Goal: Task Accomplishment & Management: Manage account settings

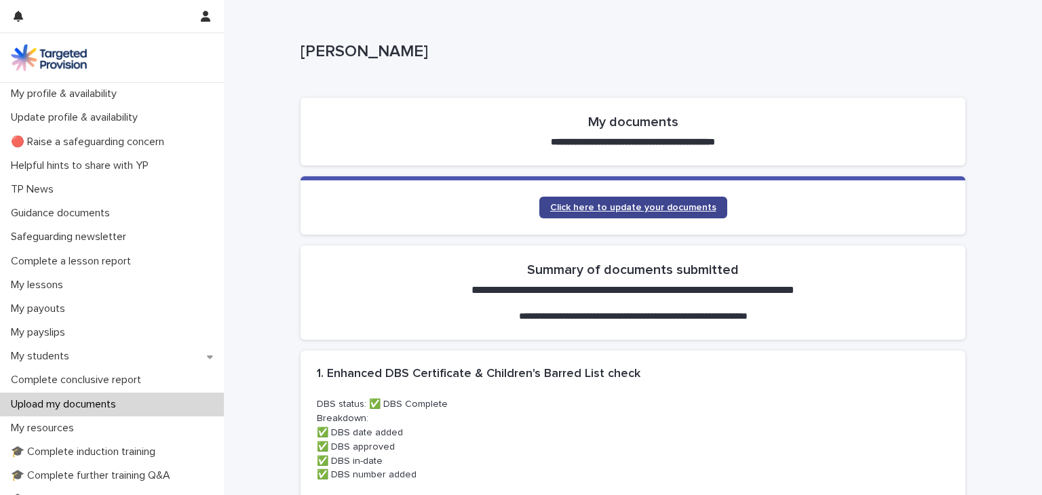
click at [660, 208] on span "Click here to update your documents" at bounding box center [633, 207] width 166 height 9
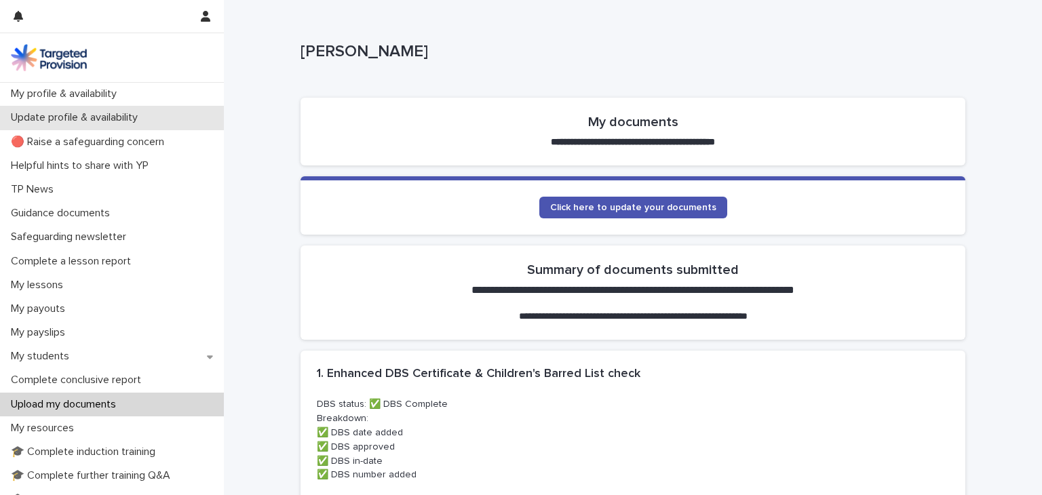
click at [109, 113] on p "Update profile & availability" at bounding box center [76, 117] width 143 height 13
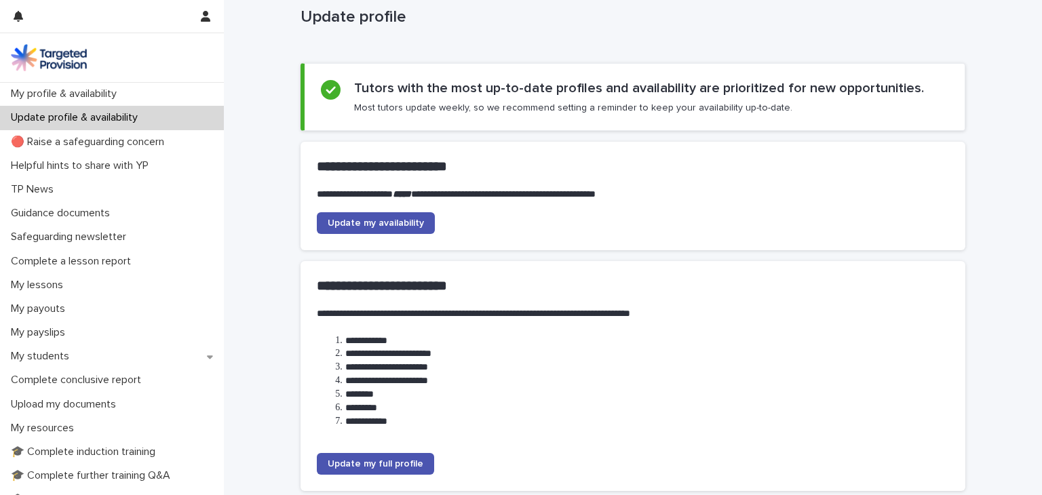
scroll to position [33, 0]
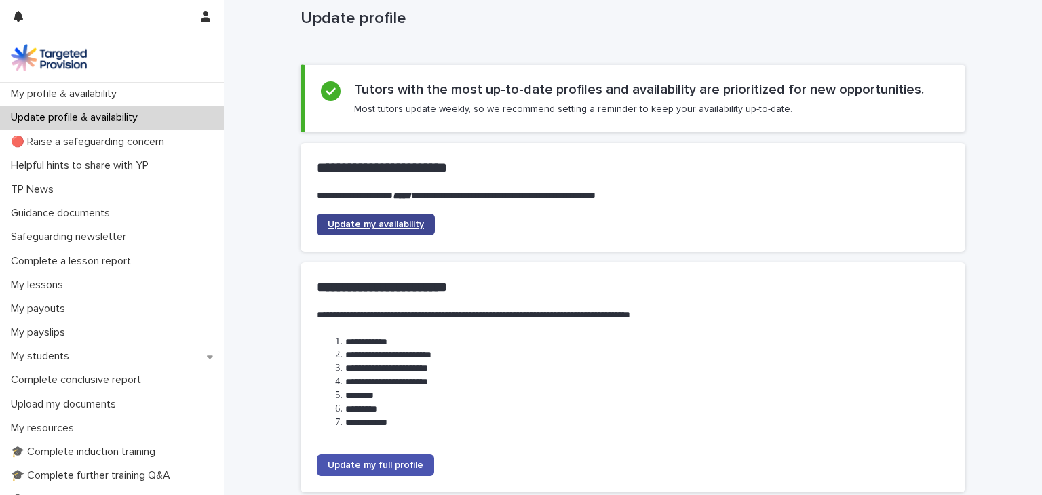
click at [392, 226] on span "Update my availability" at bounding box center [376, 224] width 96 height 9
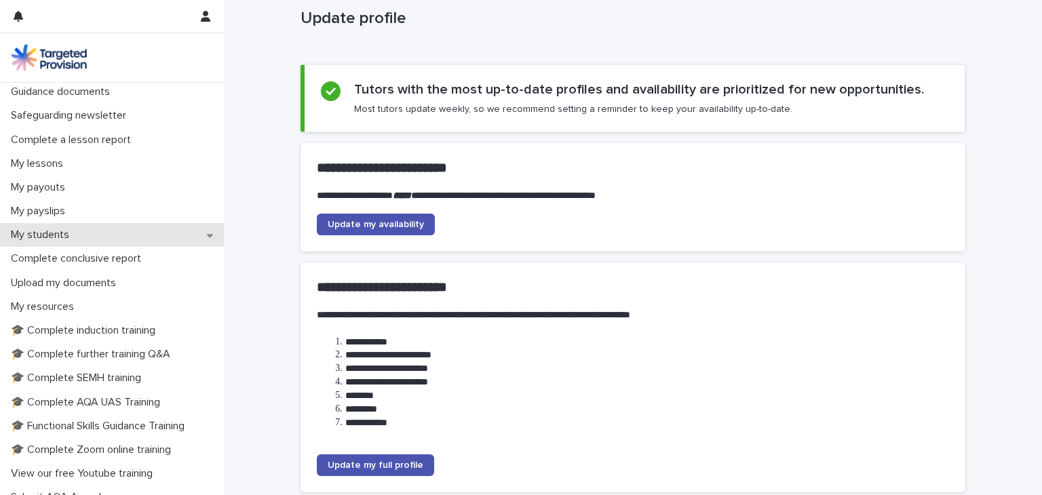
scroll to position [111, 0]
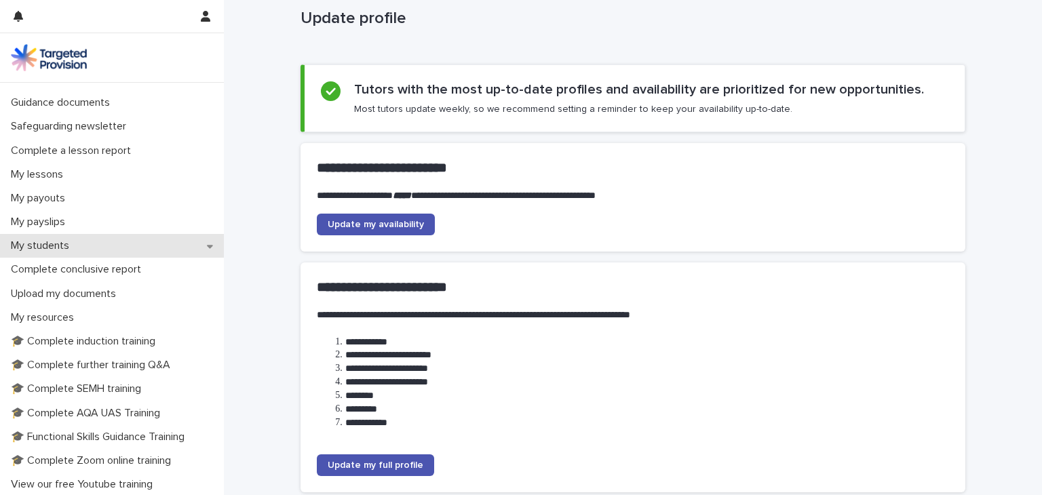
click at [74, 246] on p "My students" at bounding box center [42, 245] width 75 height 13
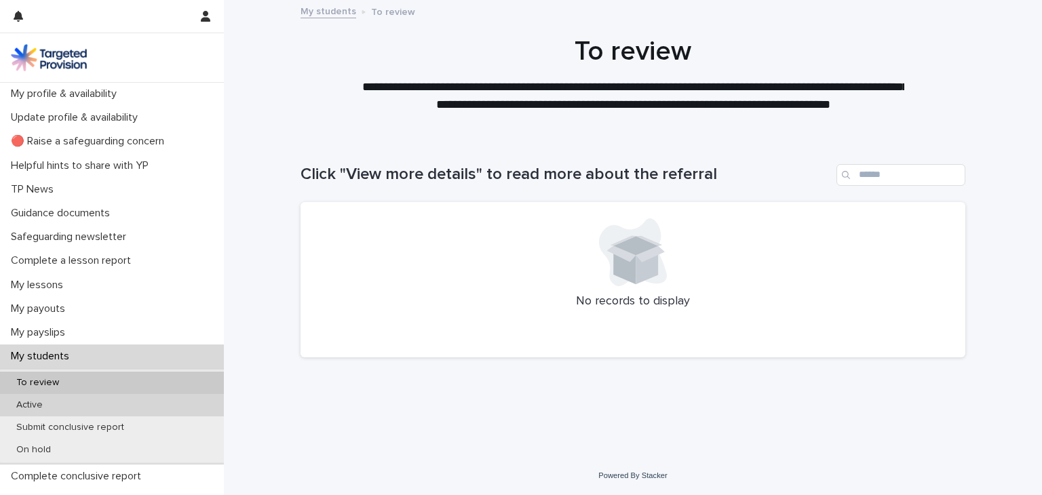
click at [71, 408] on div "Active" at bounding box center [112, 405] width 224 height 22
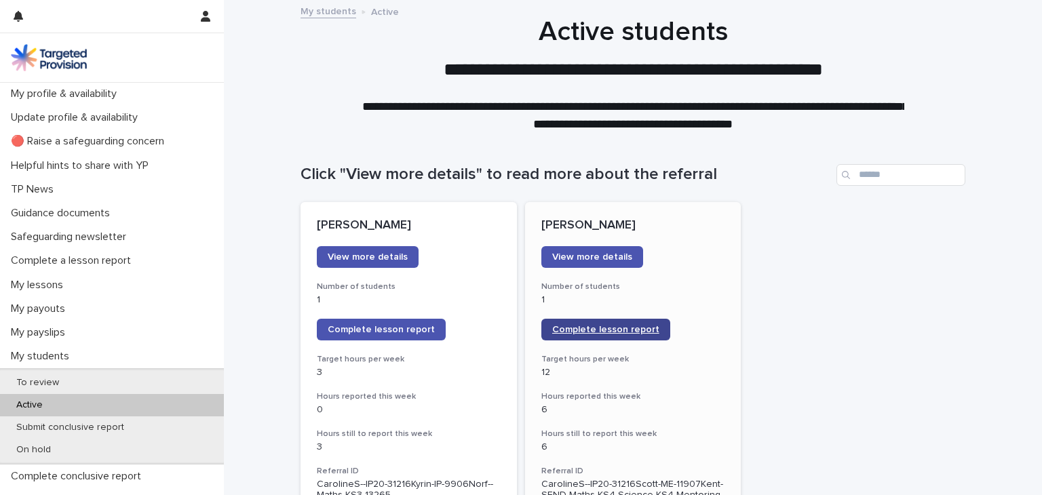
click at [606, 334] on span "Complete lesson report" at bounding box center [605, 329] width 107 height 9
